Goal: Navigation & Orientation: Find specific page/section

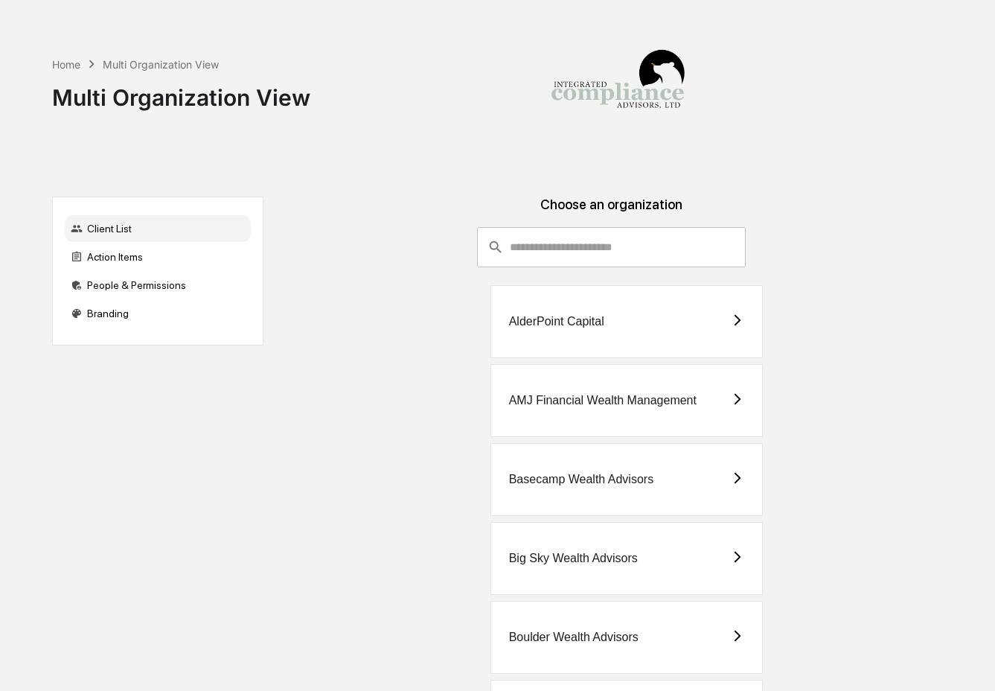
click at [529, 259] on input "consultant-dashboard__filter-organizations-search-bar" at bounding box center [628, 247] width 236 height 40
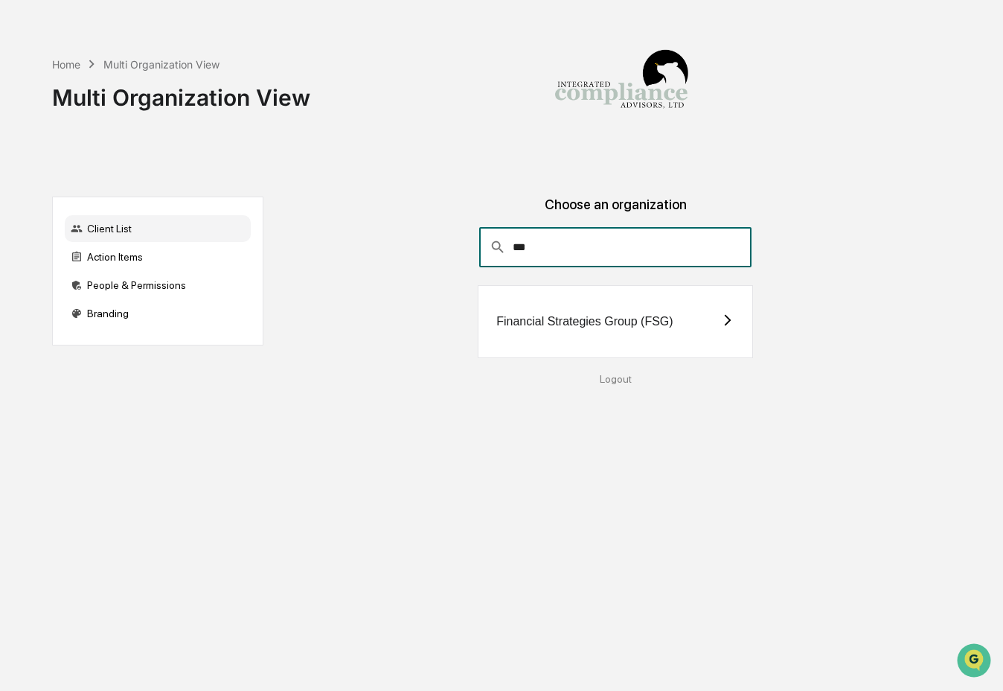
type input "***"
click at [526, 329] on div "Financial Strategies Group (FSG)" at bounding box center [615, 321] width 275 height 73
